Goal: Communication & Community: Connect with others

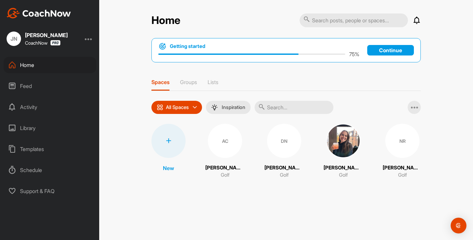
click at [199, 81] on div "Spaces Groups Lists" at bounding box center [285, 85] width 269 height 12
click at [193, 80] on p "Groups" at bounding box center [188, 82] width 17 height 7
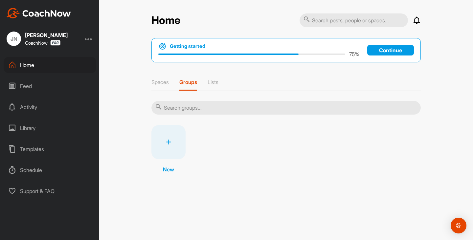
click at [171, 136] on div at bounding box center [168, 142] width 34 height 34
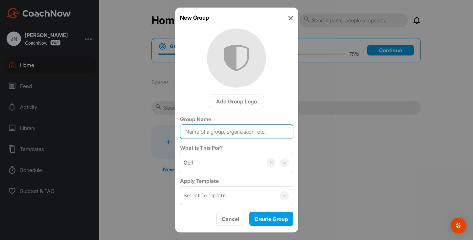
click at [228, 132] on input "Group Name" at bounding box center [236, 131] width 113 height 14
click at [212, 129] on input "Start Golf [DATE]" at bounding box center [236, 131] width 113 height 14
click at [211, 129] on input "Start Golf [DATE]" at bounding box center [236, 131] width 113 height 14
click at [219, 129] on input "Start Golf 10 am [DATE]" at bounding box center [236, 131] width 113 height 14
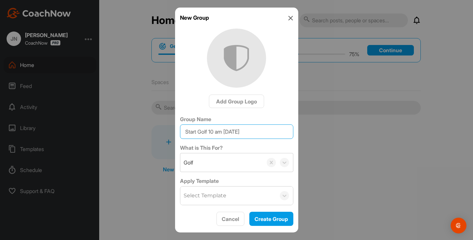
click at [218, 129] on input "Start Golf 10 am [DATE]" at bounding box center [236, 131] width 113 height 14
click at [211, 129] on input "Start Golf 10am [DATE]" at bounding box center [236, 131] width 113 height 14
click at [210, 129] on input "Start Golf 10am [DATE]" at bounding box center [236, 131] width 113 height 14
click at [225, 132] on input "Start Golf 10am [DATE]" at bounding box center [236, 131] width 113 height 14
type input "Start Golf 10am Group [DATE]"
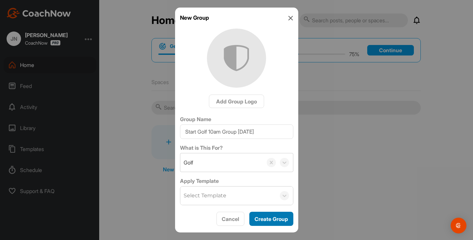
click at [274, 220] on span "Create Group" at bounding box center [270, 219] width 33 height 7
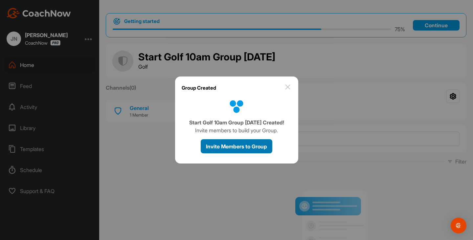
click at [250, 149] on span "Invite Members to Group" at bounding box center [236, 146] width 61 height 7
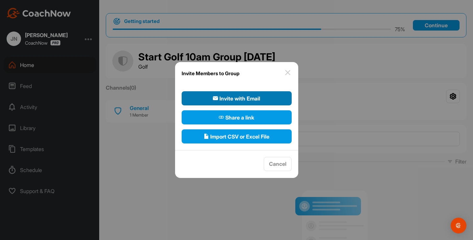
click at [232, 97] on span "Invite with Email" at bounding box center [236, 99] width 47 height 8
select select"] "player"
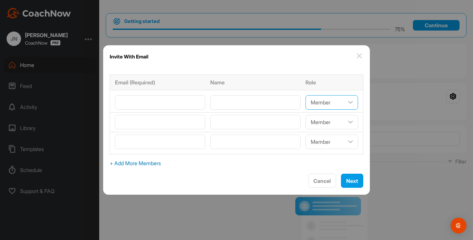
click at [337, 106] on select"] "Coach/Admin Member Viewer" at bounding box center [331, 102] width 53 height 14
click at [162, 97] on input"] "email" at bounding box center [160, 102] width 90 height 14
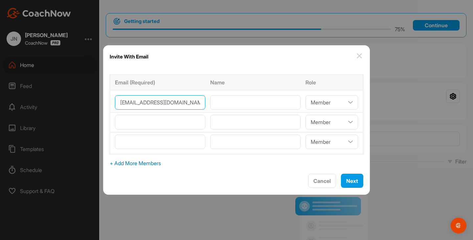
type input"] "[EMAIL_ADDRESS][DOMAIN_NAME]"
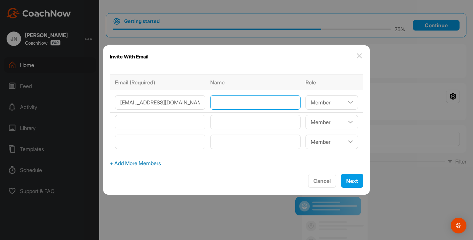
click at [235, 105] on input"] "text" at bounding box center [255, 102] width 90 height 14
type input"] "[PERSON_NAME]"
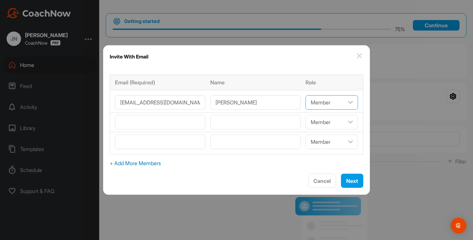
click at [323, 105] on select"] "Coach/Admin Member Viewer" at bounding box center [331, 102] width 53 height 14
select select"] "viewer"
click at [305, 95] on select"] "Coach/Admin Member Viewer" at bounding box center [331, 102] width 53 height 14
click at [323, 95] on select"] "Coach/Admin Member Viewer" at bounding box center [331, 102] width 53 height 14
click at [319, 140] on select"] "Coach/Admin Member Viewer" at bounding box center [331, 142] width 53 height 14
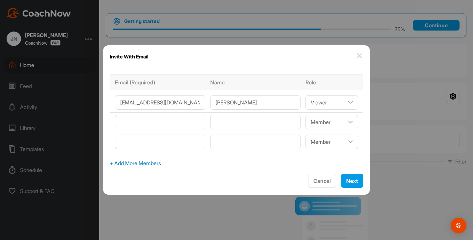
click at [380, 147] on div at bounding box center [236, 120] width 473 height 240
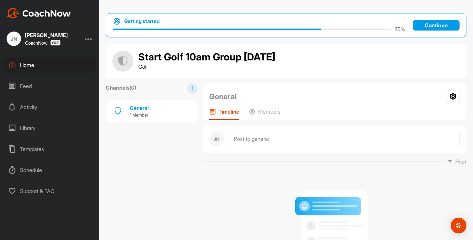
click at [191, 87] on icon at bounding box center [192, 88] width 4 height 4
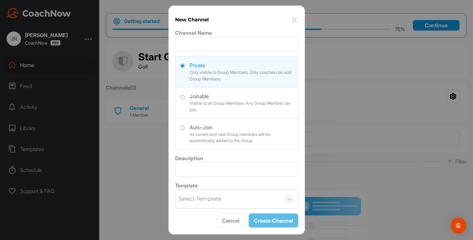
click at [294, 21] on img at bounding box center [294, 20] width 8 height 8
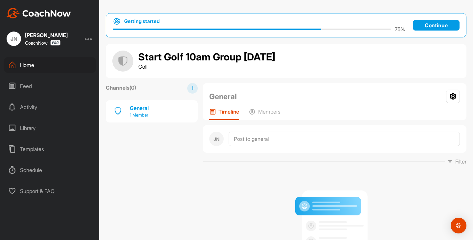
click at [145, 110] on div "General" at bounding box center [139, 108] width 19 height 8
click at [253, 110] on icon at bounding box center [252, 111] width 7 height 7
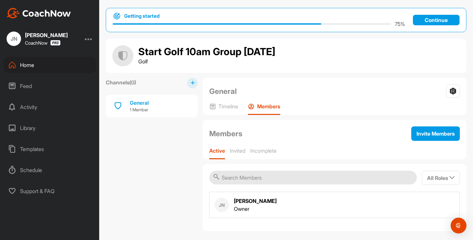
scroll to position [11, 0]
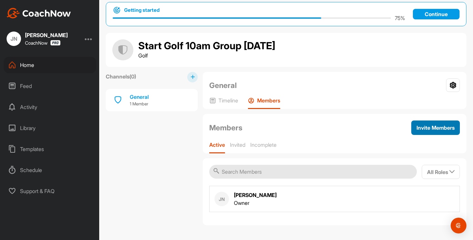
click at [420, 124] on span "Invite Members" at bounding box center [435, 127] width 38 height 7
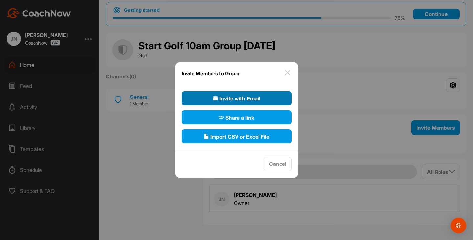
click at [209, 94] on button "Invite with Email" at bounding box center [237, 98] width 110 height 14
select select"] "player"
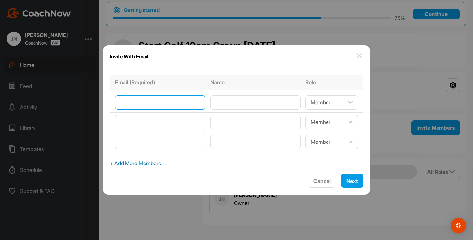
click at [164, 107] on input"] "email" at bounding box center [160, 102] width 90 height 14
type input"] "[EMAIL_ADDRESS][DOMAIN_NAME]"
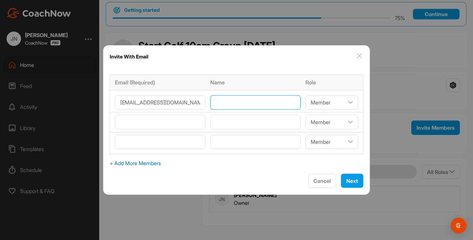
click at [232, 106] on input"] "text" at bounding box center [255, 102] width 90 height 14
type input"] "[PERSON_NAME]"
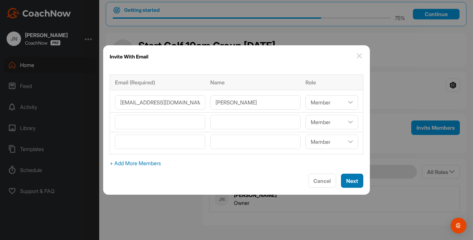
click at [347, 182] on span "Next" at bounding box center [352, 181] width 12 height 7
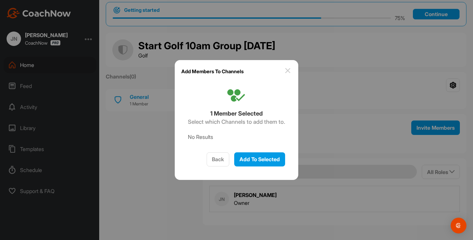
click at [291, 70] on img at bounding box center [288, 71] width 8 height 8
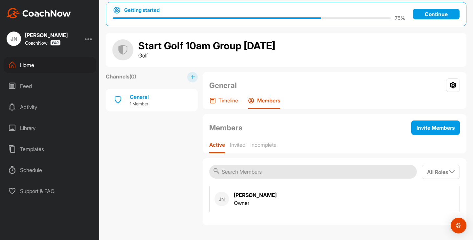
click at [231, 102] on p "Timeline" at bounding box center [228, 100] width 20 height 7
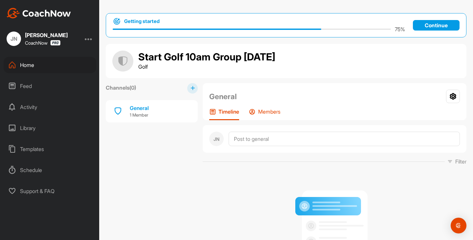
click at [269, 114] on p "Members" at bounding box center [269, 111] width 22 height 7
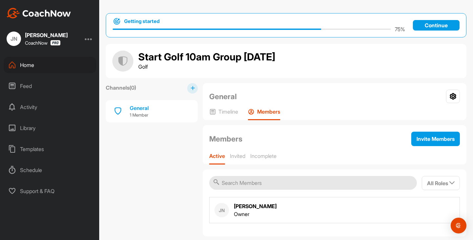
scroll to position [11, 0]
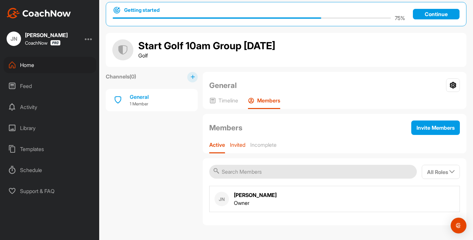
click at [245, 148] on div "Invited" at bounding box center [237, 148] width 15 height 12
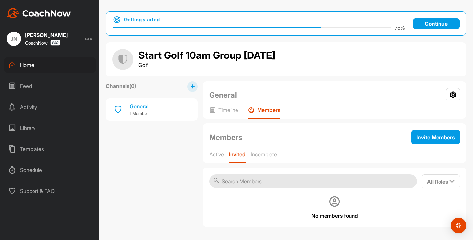
scroll to position [3, 0]
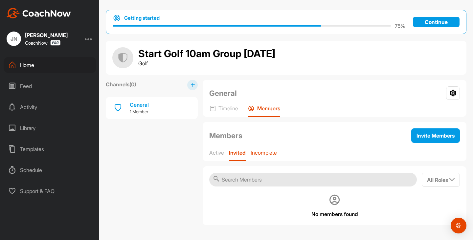
click at [271, 152] on p "Incomplete" at bounding box center [264, 152] width 26 height 7
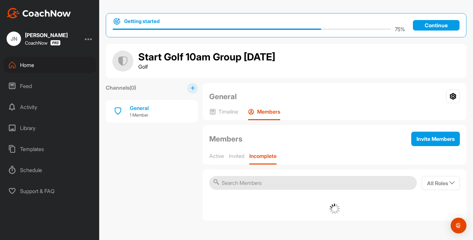
scroll to position [0, 0]
click at [236, 157] on p "Invited" at bounding box center [236, 156] width 15 height 7
click at [217, 158] on p "Active" at bounding box center [216, 156] width 15 height 7
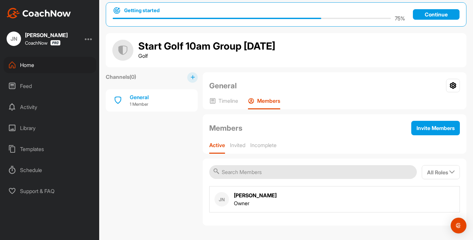
scroll to position [11, 0]
click at [432, 128] on span "Invite Members" at bounding box center [435, 127] width 38 height 7
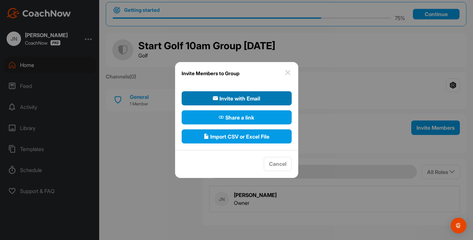
click at [251, 102] on span "Invite with Email" at bounding box center [236, 99] width 47 height 8
select select"] "player"
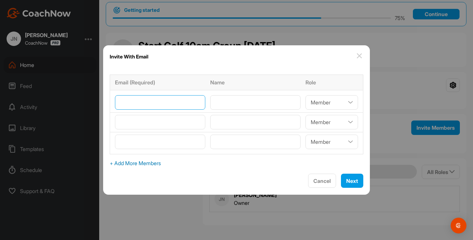
click at [186, 108] on input"] "email" at bounding box center [160, 102] width 90 height 14
type input"] "[EMAIL_ADDRESS][DOMAIN_NAME]"
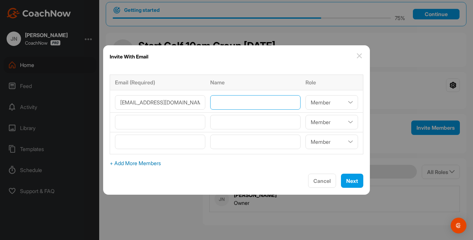
click at [240, 104] on input"] "text" at bounding box center [255, 102] width 90 height 14
type input"] "[PERSON_NAME]"
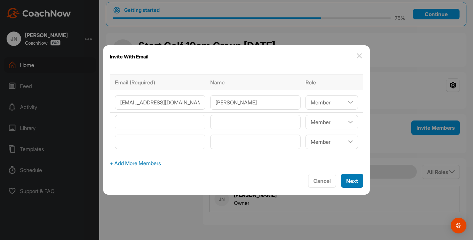
click at [346, 181] on span "Next" at bounding box center [352, 181] width 12 height 7
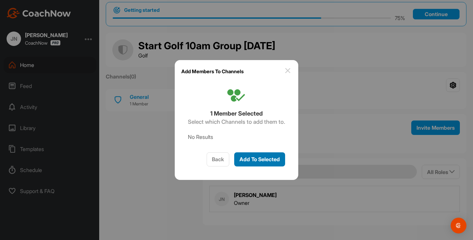
click at [262, 160] on span "Add To Selected" at bounding box center [259, 159] width 40 height 7
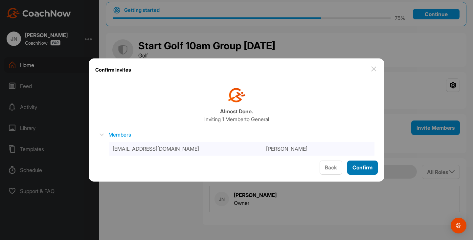
click at [358, 168] on span "Confirm" at bounding box center [362, 167] width 20 height 7
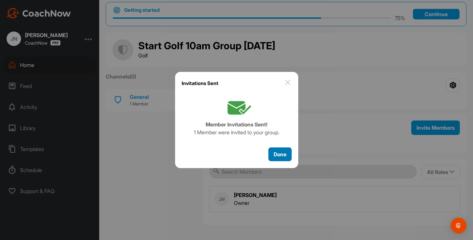
click at [274, 155] on span "Done" at bounding box center [280, 154] width 13 height 7
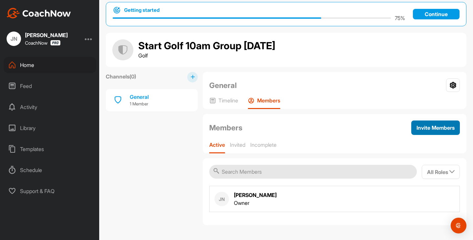
click at [432, 131] on div "Invite Members" at bounding box center [435, 128] width 38 height 8
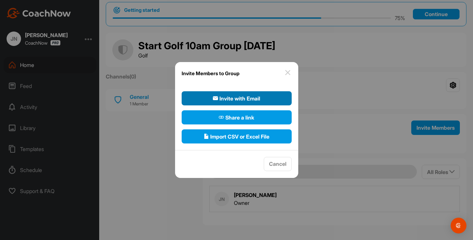
click at [229, 100] on span "Invite with Email" at bounding box center [236, 99] width 47 height 8
select select"] "player"
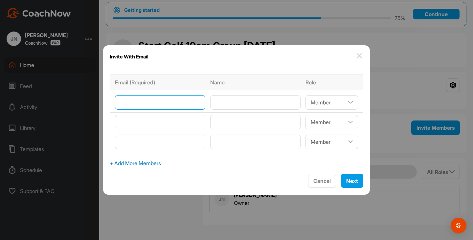
click at [191, 105] on input"] "email" at bounding box center [160, 102] width 90 height 14
type input"] "L"
type input"] "[EMAIL_ADDRESS][DOMAIN_NAME]"
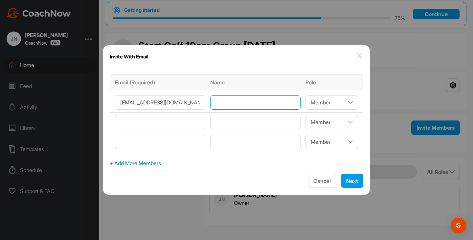
click at [245, 104] on input"] "text" at bounding box center [255, 102] width 90 height 14
type input"] "[PERSON_NAME]"
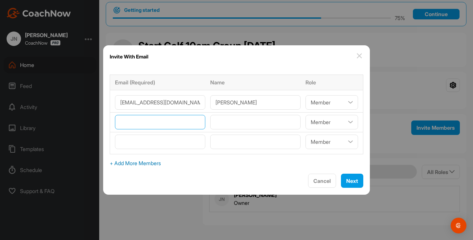
click at [185, 115] on input"] "email" at bounding box center [160, 122] width 90 height 14
type input"] "R"
type input"] "[EMAIL_ADDRESS][DOMAIN_NAME]"
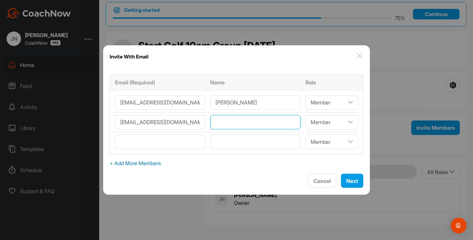
click at [231, 125] on input"] "text" at bounding box center [255, 122] width 90 height 14
type input"] "[PERSON_NAME]"
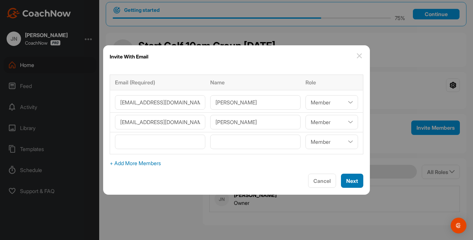
click at [346, 178] on span "Next" at bounding box center [352, 181] width 12 height 7
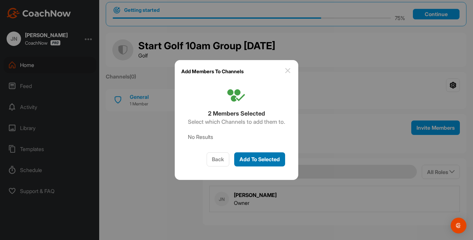
click at [267, 159] on span "Add To Selected" at bounding box center [259, 159] width 40 height 7
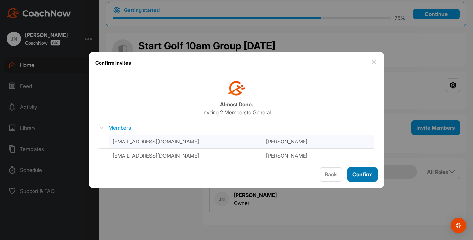
click at [360, 179] on button "Confirm" at bounding box center [362, 174] width 31 height 14
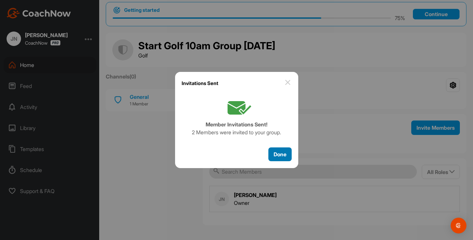
click at [278, 152] on span "Done" at bounding box center [280, 154] width 13 height 7
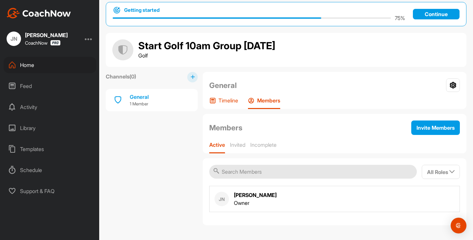
click at [218, 99] on div "Timeline" at bounding box center [223, 103] width 29 height 12
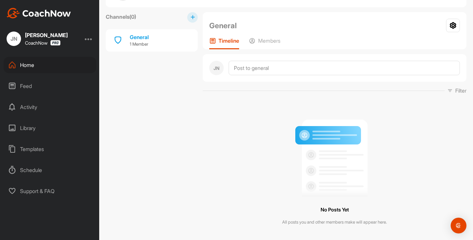
scroll to position [86, 0]
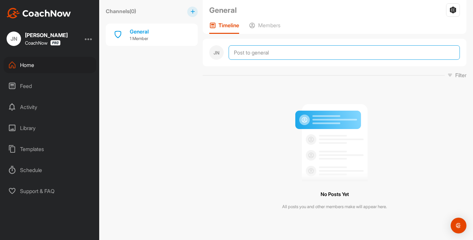
click at [269, 50] on textarea at bounding box center [344, 52] width 231 height 14
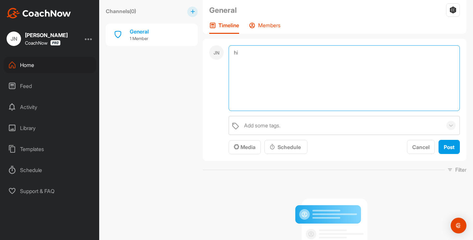
type textarea "h"
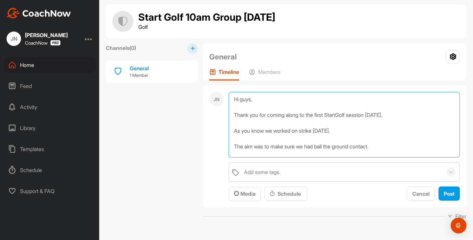
scroll to position [0, 0]
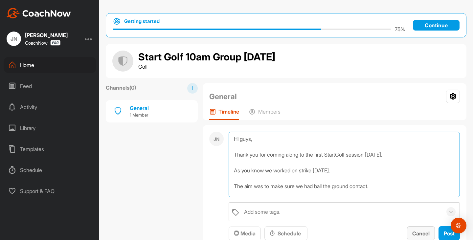
type textarea "Hi guys, Thank you for coming along to the first StartGolf session [DATE]. As y…"
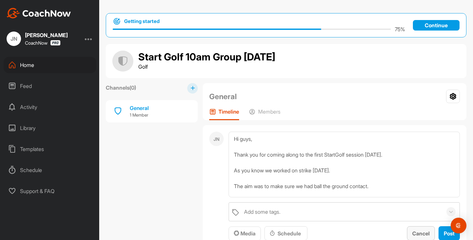
click at [424, 239] on button "Cancel" at bounding box center [421, 233] width 28 height 14
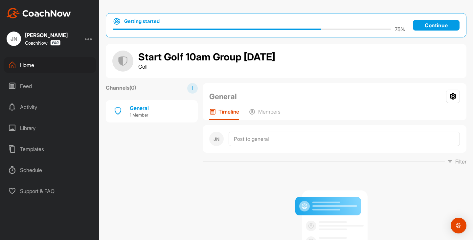
click at [40, 56] on div "JN [PERSON_NAME] CoachNow Home Feed Activity Library Templates Schedule Support…" at bounding box center [49, 120] width 99 height 240
click at [41, 66] on div "Home" at bounding box center [50, 65] width 93 height 16
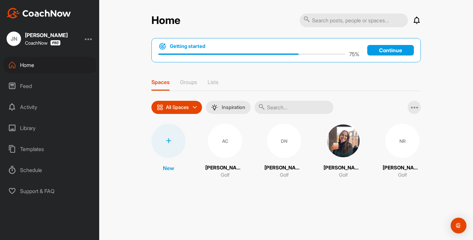
click at [175, 148] on div at bounding box center [168, 141] width 34 height 34
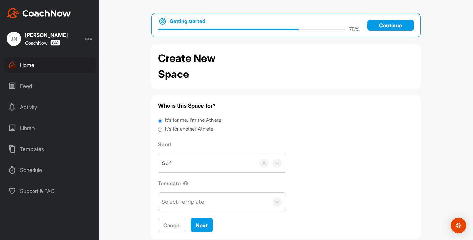
scroll to position [14, 0]
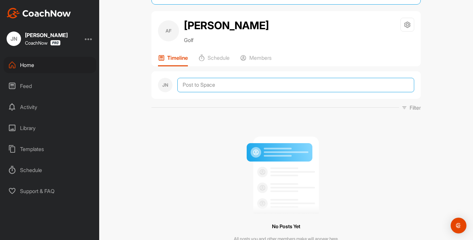
click at [208, 87] on textarea at bounding box center [295, 85] width 237 height 14
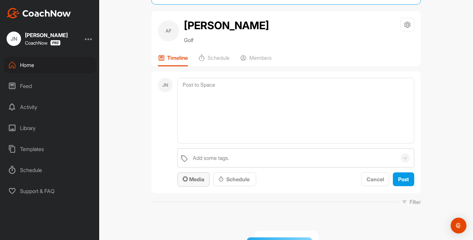
click at [187, 180] on span "Media" at bounding box center [194, 179] width 22 height 7
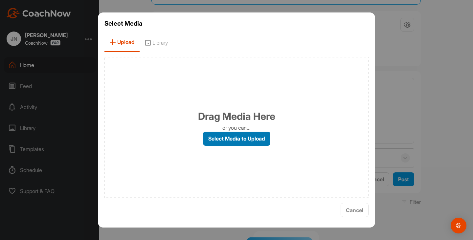
click at [235, 135] on label "Select Media to Upload" at bounding box center [236, 139] width 67 height 14
click at [0, 0] on input "Select Media to Upload" at bounding box center [0, 0] width 0 height 0
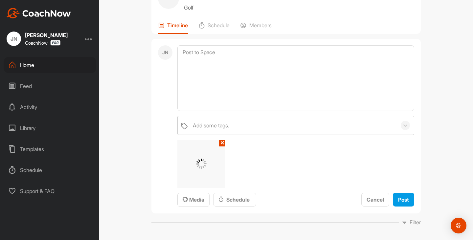
scroll to position [66, 0]
click at [198, 199] on span "Media" at bounding box center [194, 199] width 22 height 7
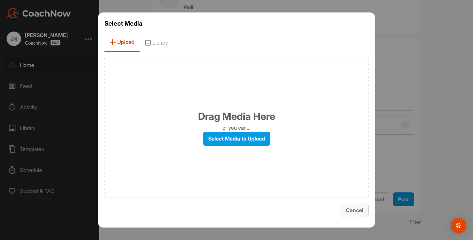
click at [359, 215] on button "Cancel" at bounding box center [355, 210] width 28 height 14
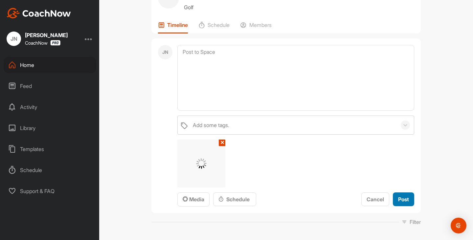
click at [399, 199] on span "Post" at bounding box center [403, 199] width 11 height 7
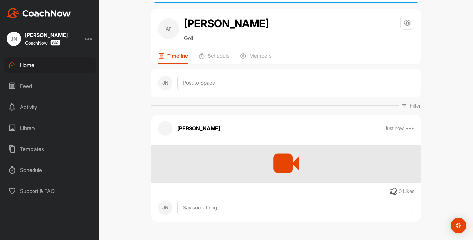
scroll to position [36, 0]
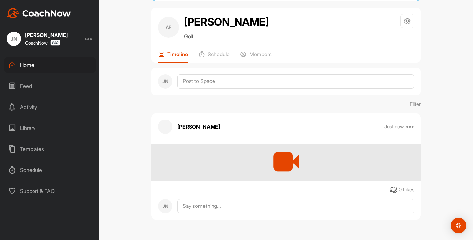
click at [284, 163] on div at bounding box center [285, 161] width 35 height 35
click at [289, 161] on div at bounding box center [285, 161] width 35 height 35
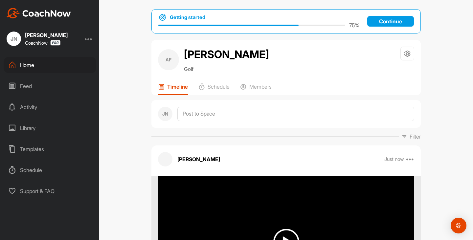
scroll to position [9, 0]
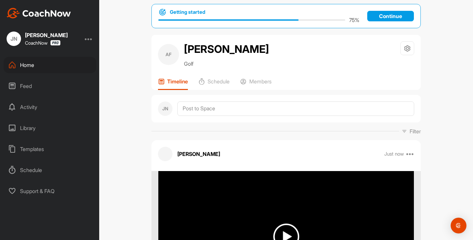
click at [285, 224] on img at bounding box center [286, 237] width 26 height 26
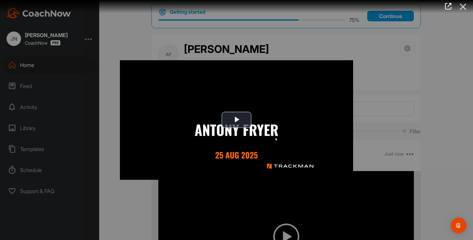
click at [464, 11] on icon at bounding box center [462, 7] width 15 height 12
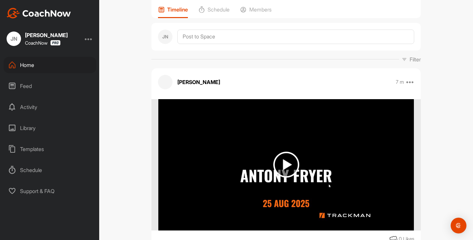
scroll to position [0, 0]
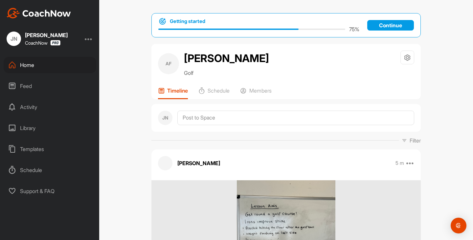
click at [32, 71] on div "Home" at bounding box center [50, 65] width 93 height 16
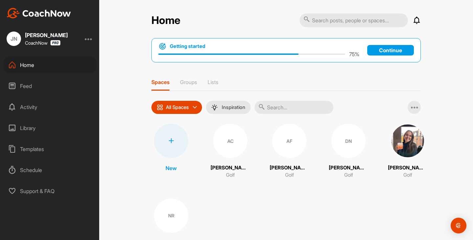
click at [145, 132] on div "Home Notifications Invitations Today LM Lisa M. joined the Start Golf 10am Grou…" at bounding box center [286, 139] width 282 height 253
click at [171, 148] on div at bounding box center [171, 141] width 34 height 34
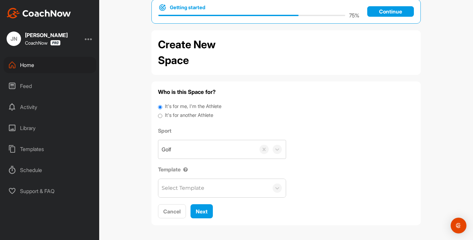
scroll to position [14, 0]
click at [184, 113] on label "It's for another Athlete" at bounding box center [189, 115] width 48 height 8
click at [162, 113] on input "It's for another Athlete" at bounding box center [160, 115] width 4 height 9
radio input "true"
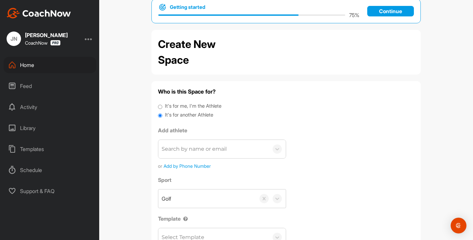
click at [194, 153] on div "Search by name or email" at bounding box center [213, 149] width 110 height 18
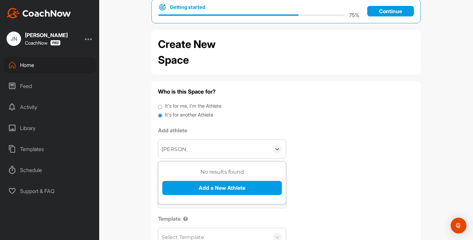
type input "Victoria"
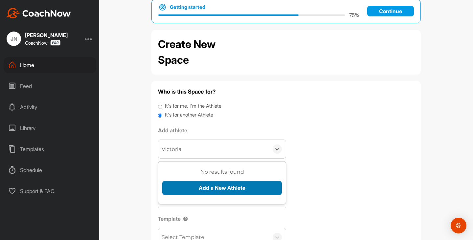
click at [193, 189] on button "Add a New Athlete" at bounding box center [222, 188] width 120 height 14
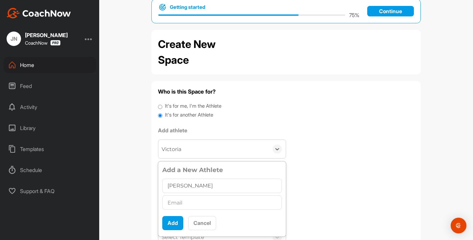
type input "Victoria Gamon"
click at [181, 203] on input "text" at bounding box center [222, 202] width 120 height 14
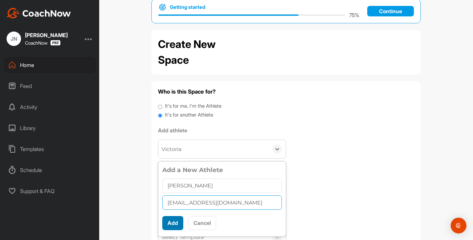
type input "pgamon@live.com"
click at [179, 220] on button "Add" at bounding box center [172, 223] width 21 height 14
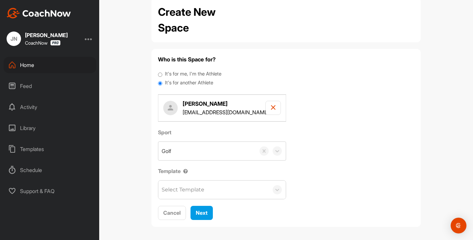
scroll to position [48, 0]
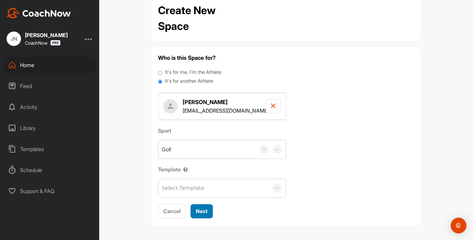
click at [203, 213] on span "Next" at bounding box center [202, 211] width 12 height 7
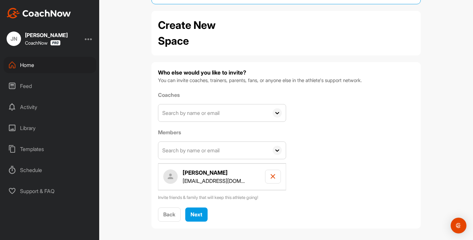
scroll to position [36, 0]
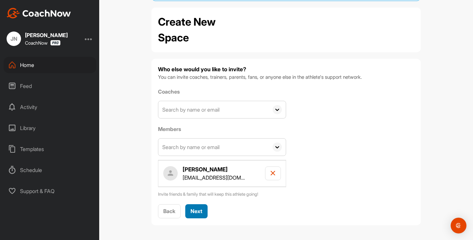
click at [202, 211] on button "Next" at bounding box center [196, 211] width 22 height 14
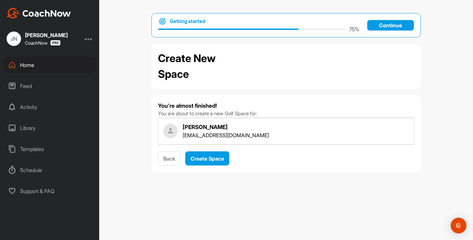
scroll to position [0, 0]
click at [213, 160] on span "Create Space" at bounding box center [206, 158] width 33 height 7
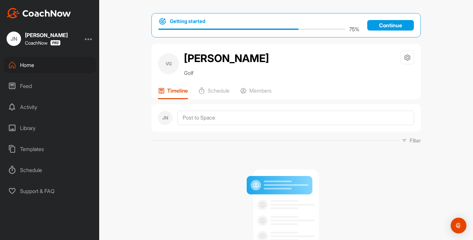
scroll to position [65, 0]
